Goal: Feedback & Contribution: Submit feedback/report problem

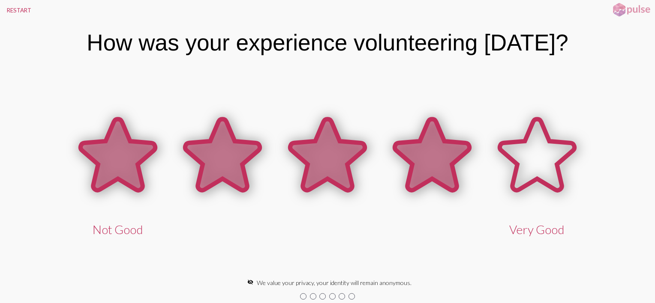
click at [427, 160] on icon at bounding box center [432, 155] width 75 height 72
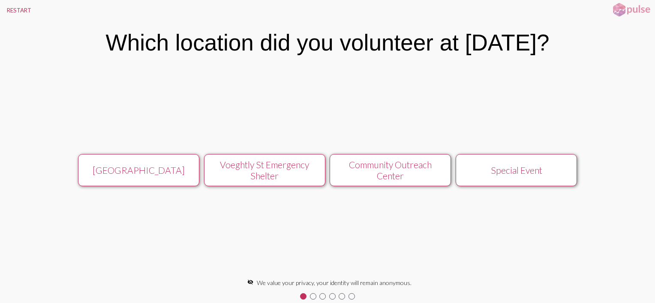
click at [415, 174] on div "Community Outreach Center" at bounding box center [390, 170] width 108 height 22
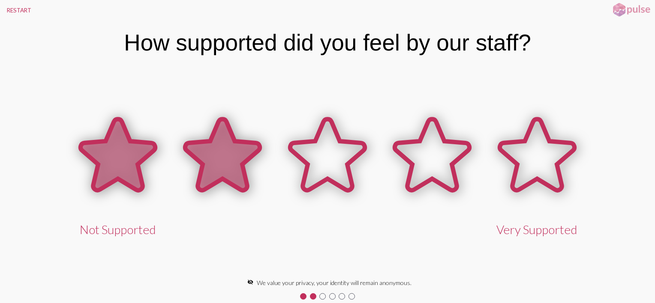
click at [238, 176] on icon at bounding box center [222, 155] width 75 height 72
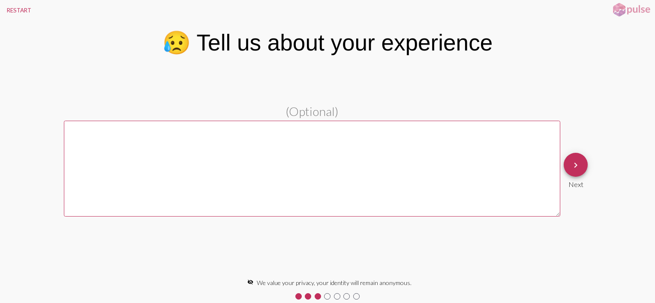
click at [135, 154] on textarea at bounding box center [312, 169] width 496 height 96
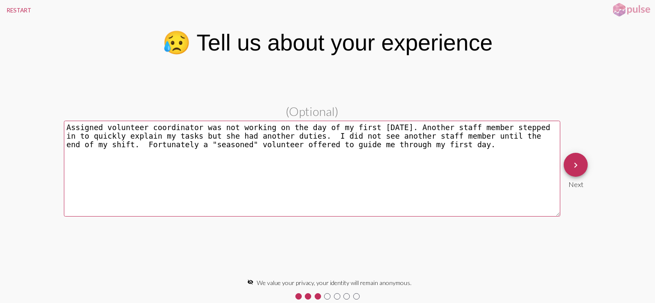
click at [70, 132] on textarea "Assigned volunteer coordinator was not working on the day of my first [DATE]. A…" at bounding box center [312, 169] width 496 height 96
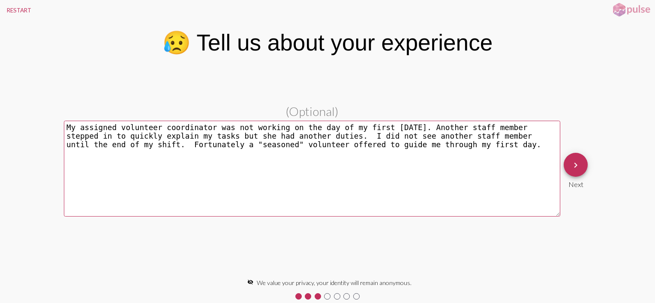
type textarea "My assigned volunteer coordinator was not working on the day of my first [DATE]…"
click at [572, 165] on mat-icon "keyboard_arrow_right" at bounding box center [575, 165] width 10 height 10
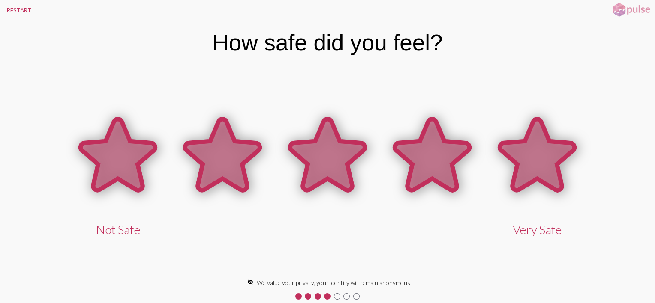
click at [543, 168] on icon at bounding box center [537, 155] width 75 height 72
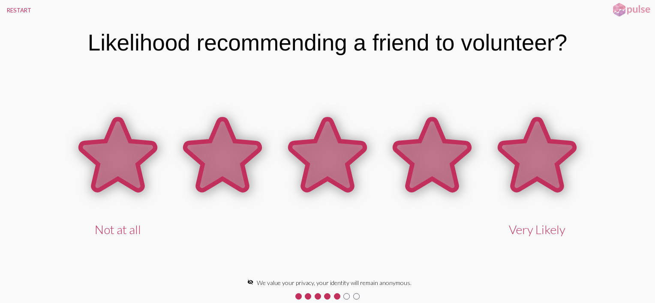
click at [544, 167] on icon at bounding box center [537, 155] width 75 height 72
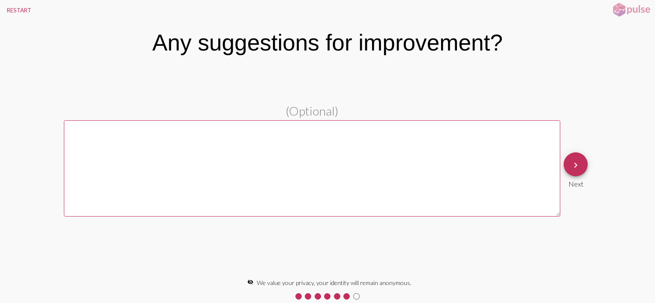
click at [105, 138] on textarea at bounding box center [312, 168] width 496 height 96
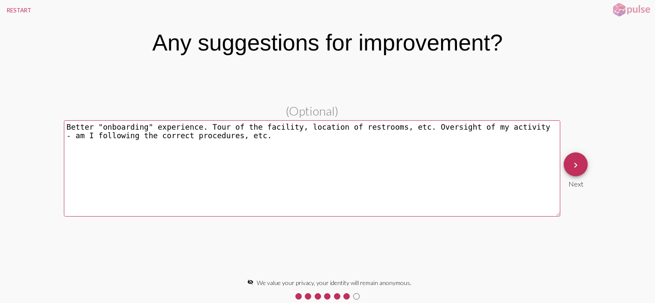
click at [386, 129] on textarea "Better "onboarding" experience. Tour of the facility, location of restrooms, et…" at bounding box center [312, 168] width 496 height 96
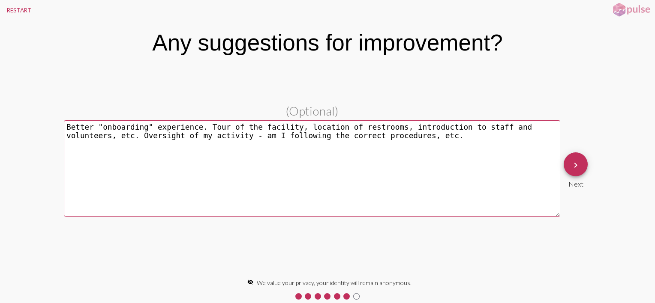
type textarea "Better "onboarding" experience. Tour of the facility, location of restrooms, in…"
click at [574, 168] on mat-icon "keyboard_arrow_right" at bounding box center [575, 165] width 10 height 10
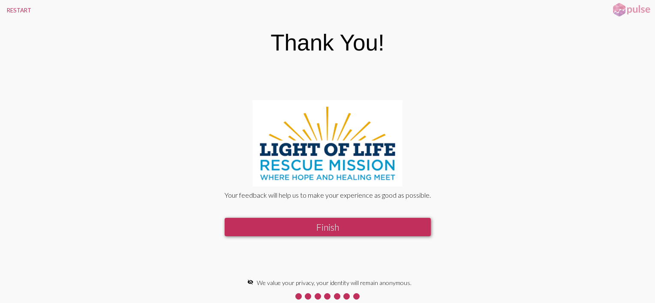
click at [342, 231] on button "Finish" at bounding box center [328, 227] width 206 height 18
